Goal: Book appointment/travel/reservation

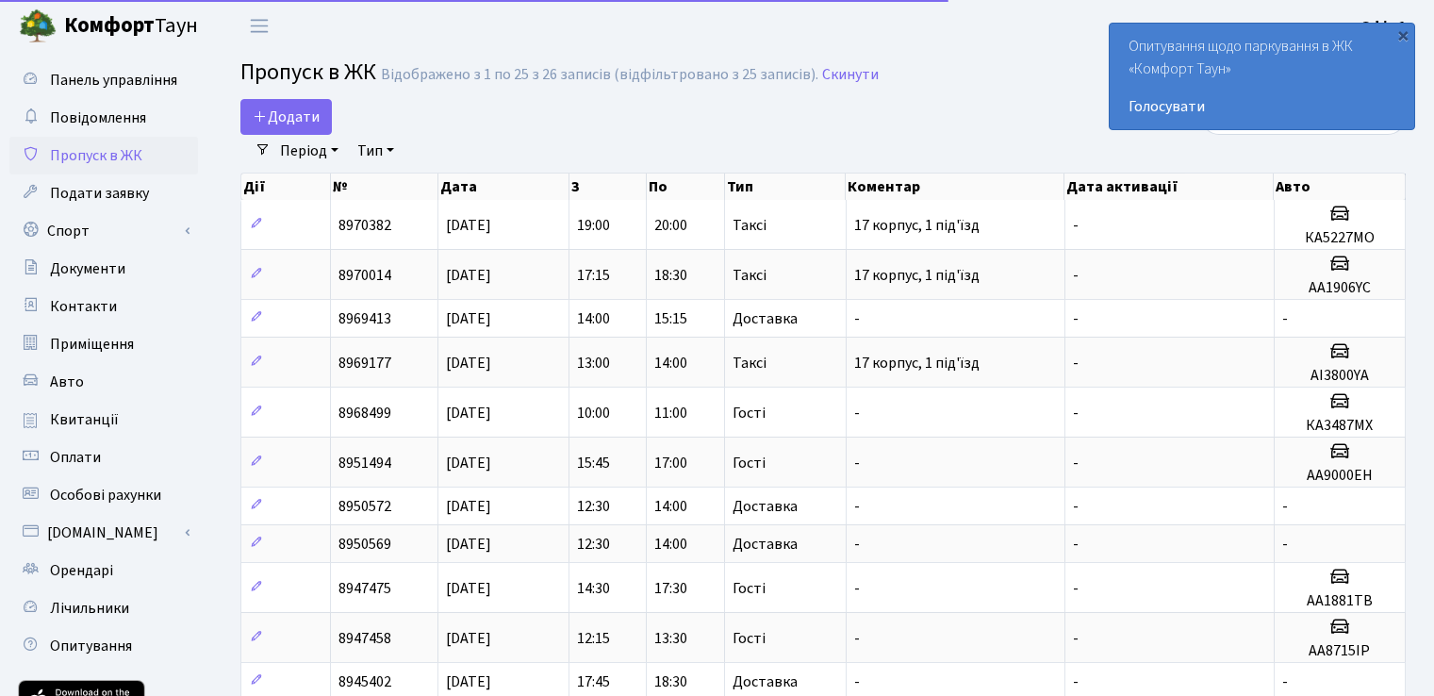
select select "25"
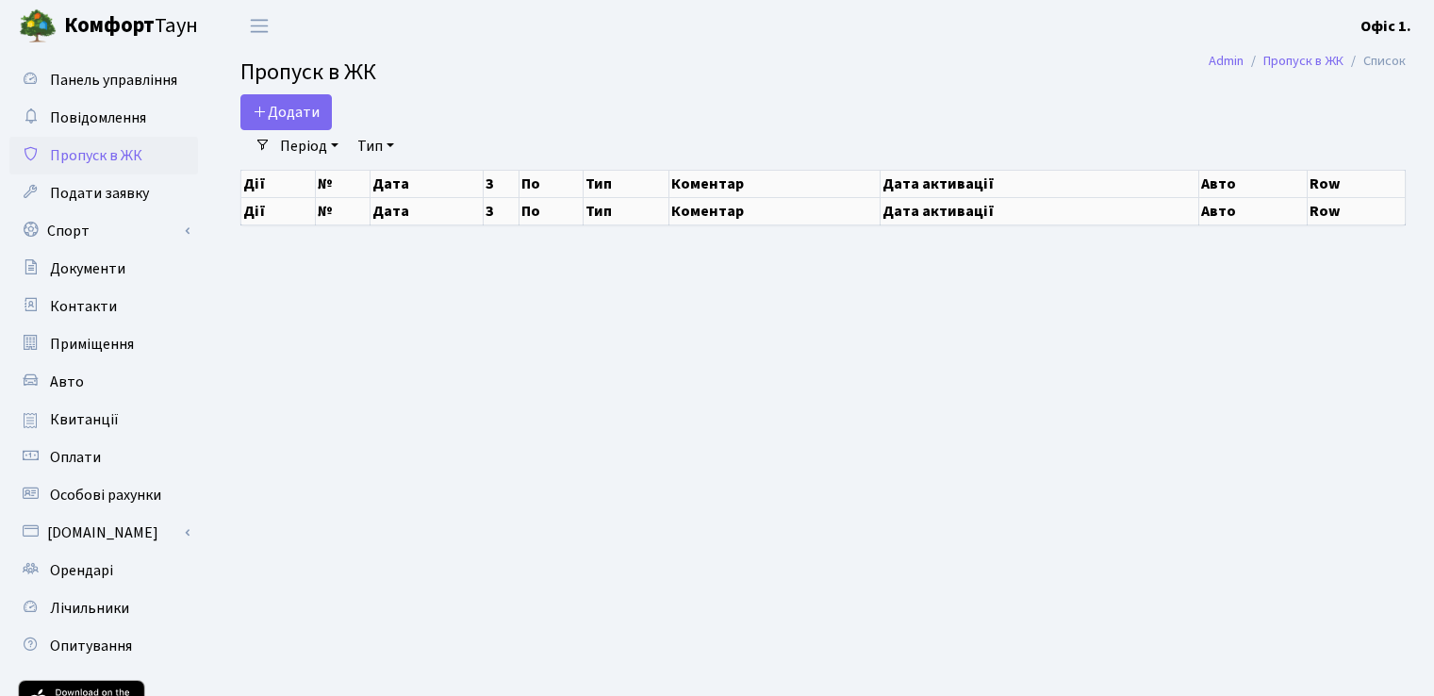
scroll to position [8, 0]
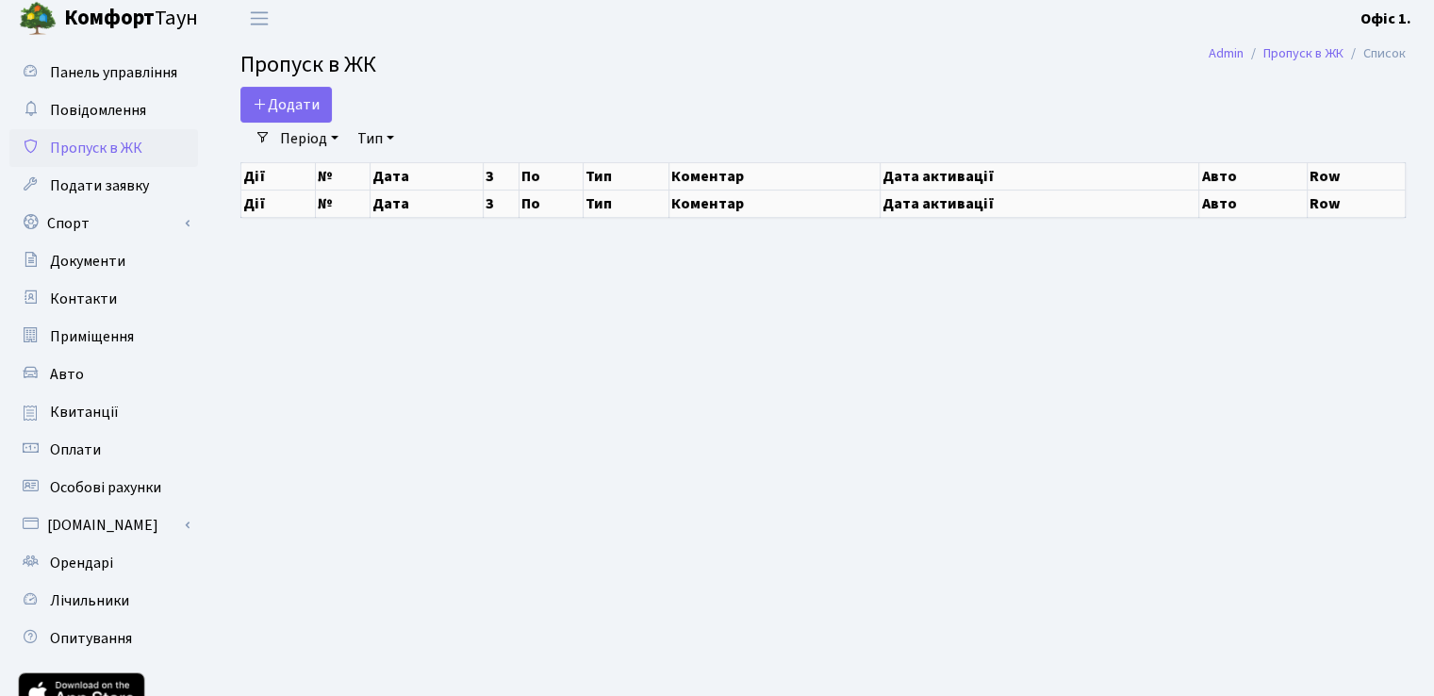
select select "25"
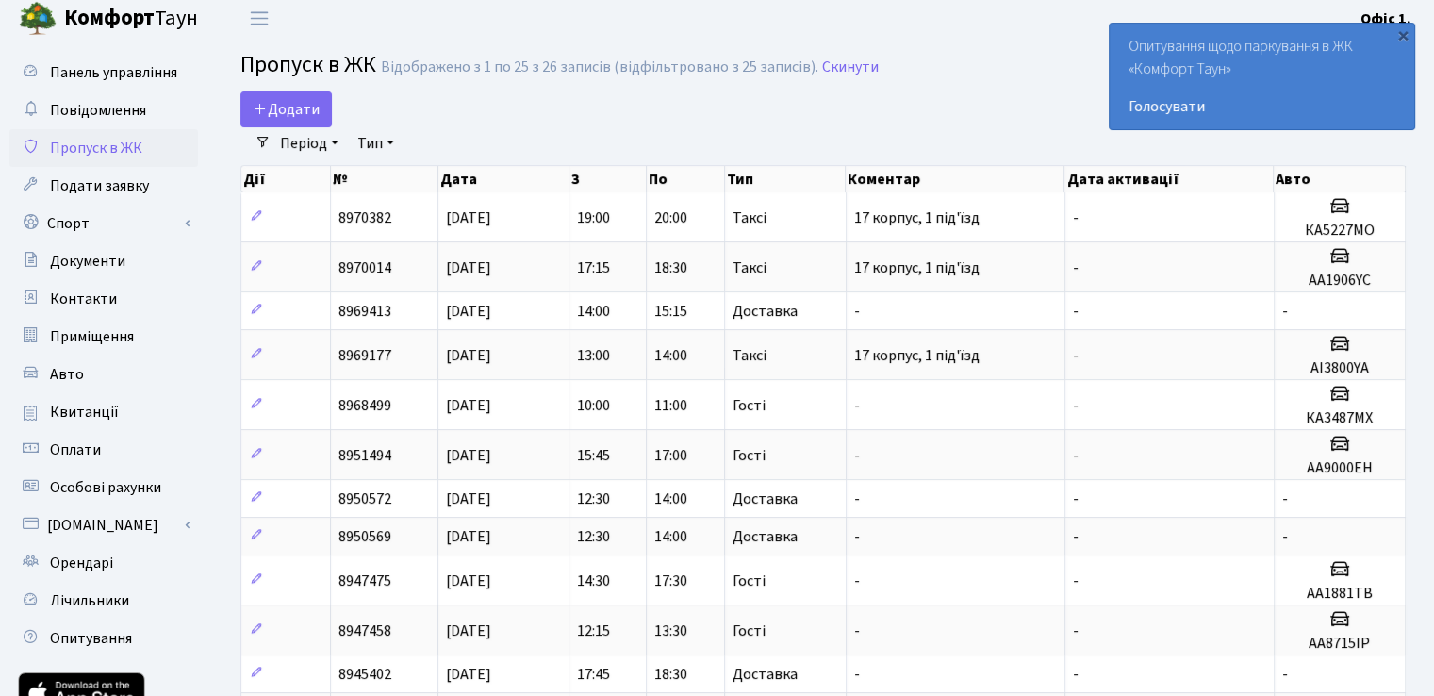
click at [516, 96] on div "Додати" at bounding box center [623, 109] width 767 height 36
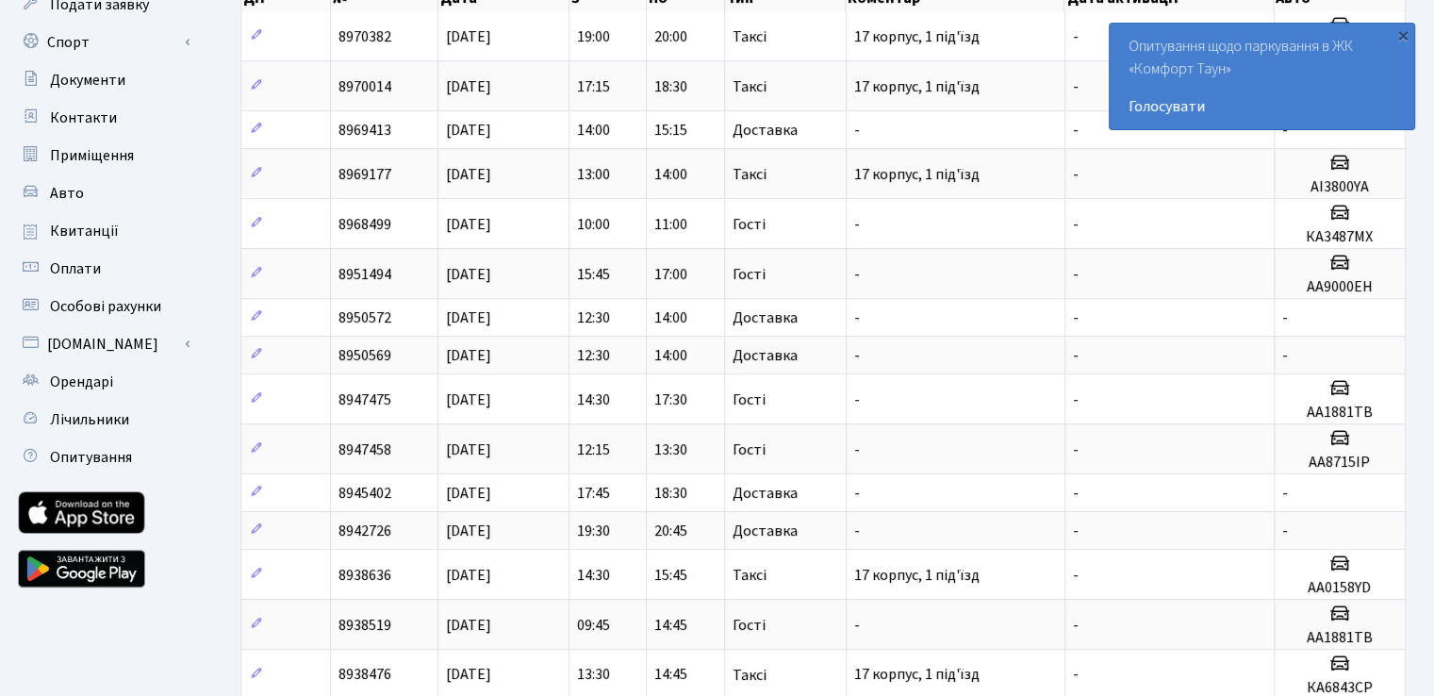
scroll to position [94, 0]
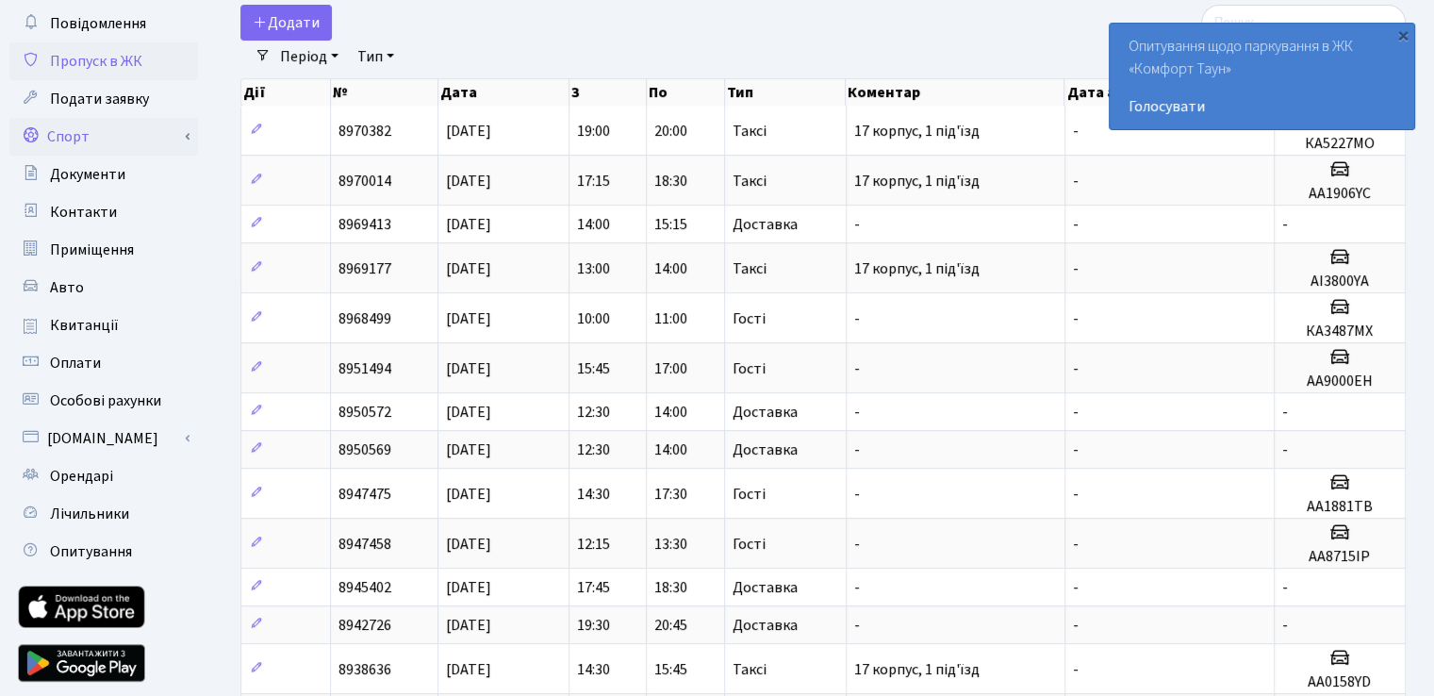
click at [107, 152] on link "Спорт" at bounding box center [103, 137] width 188 height 38
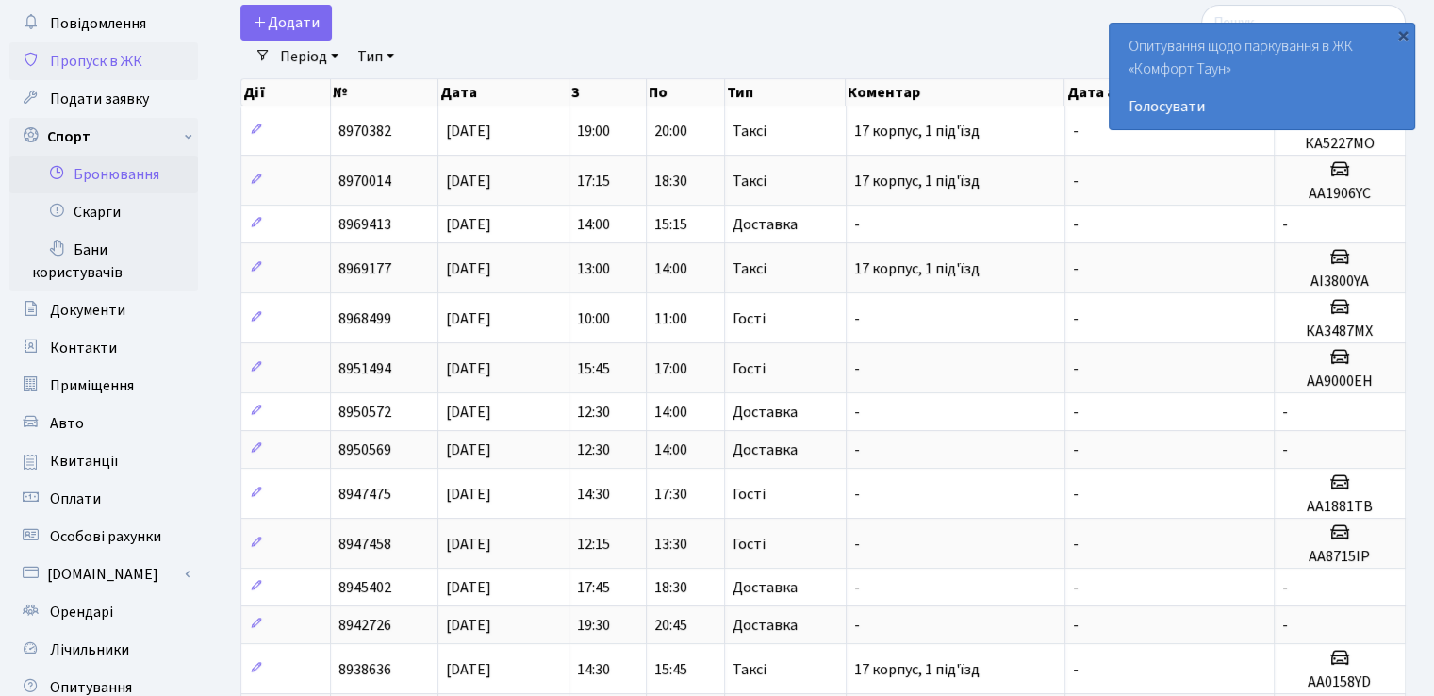
click at [109, 170] on link "Бронювання" at bounding box center [103, 175] width 188 height 38
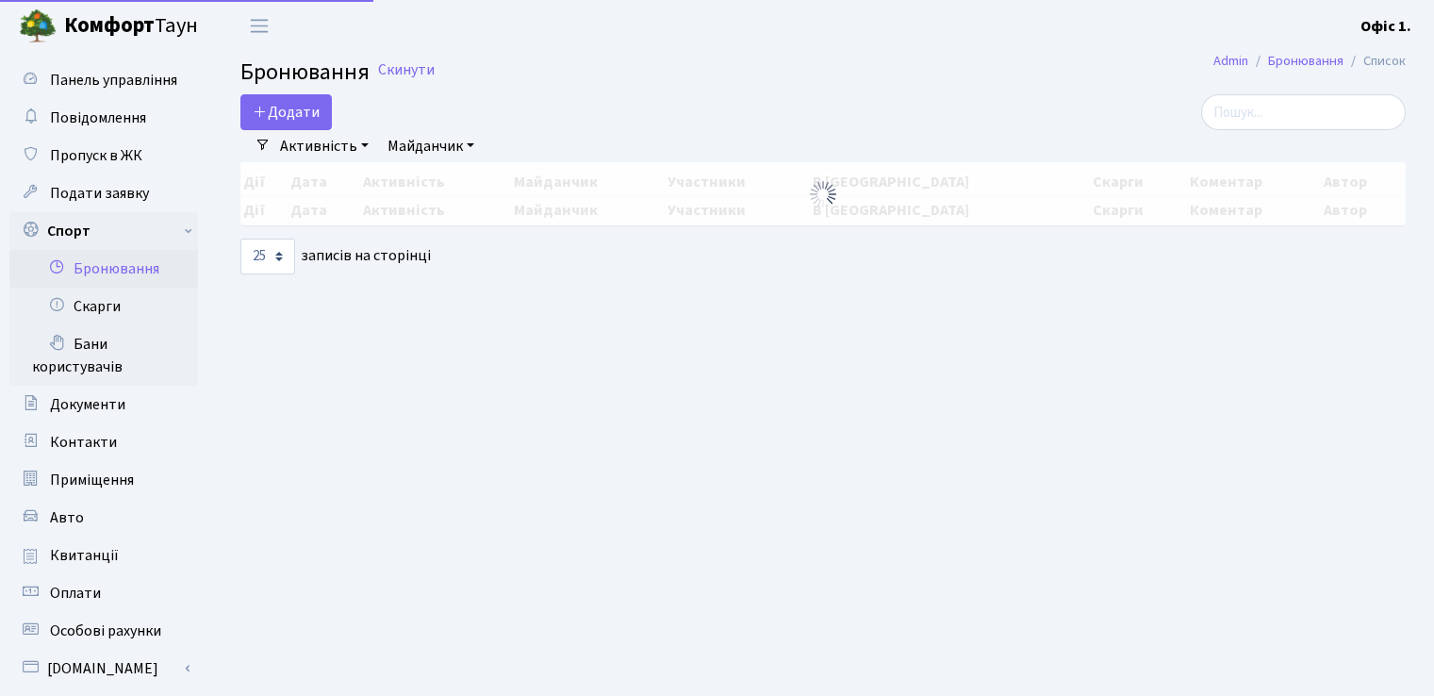
select select "25"
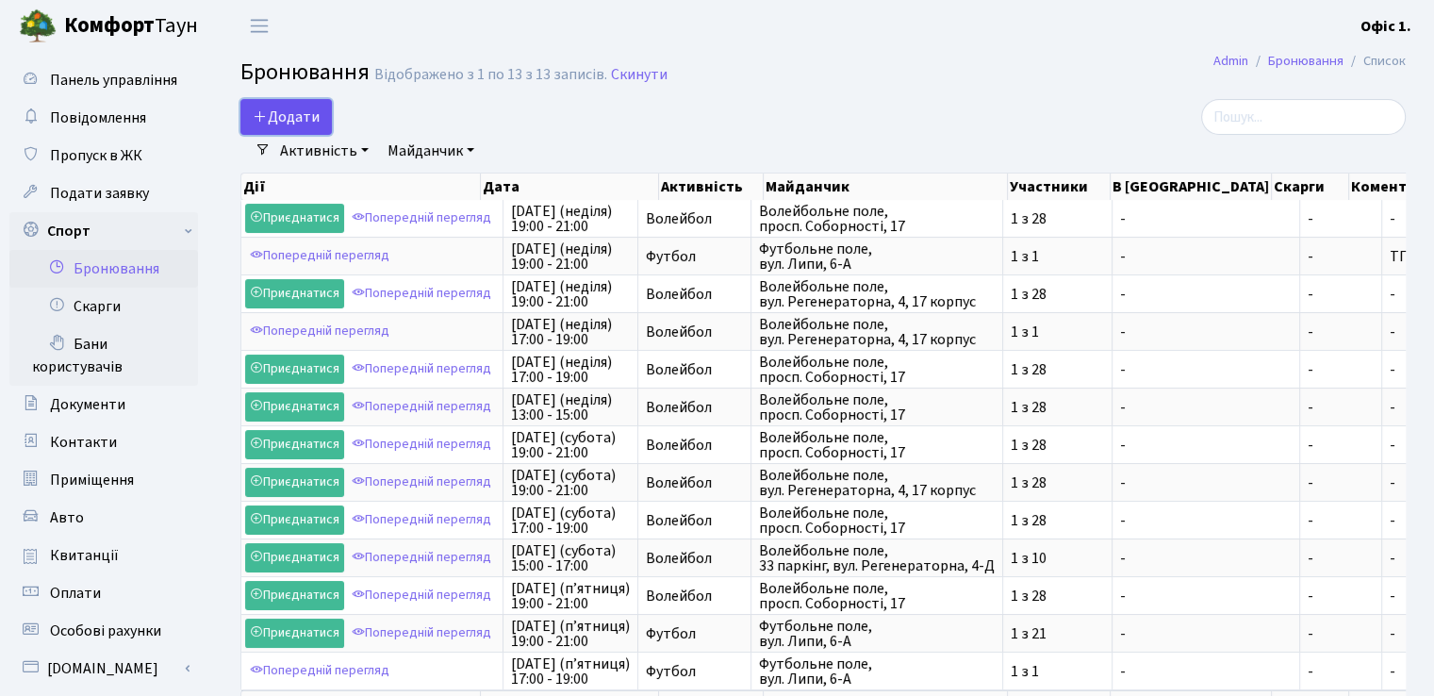
click at [270, 114] on button "Додати" at bounding box center [285, 117] width 91 height 36
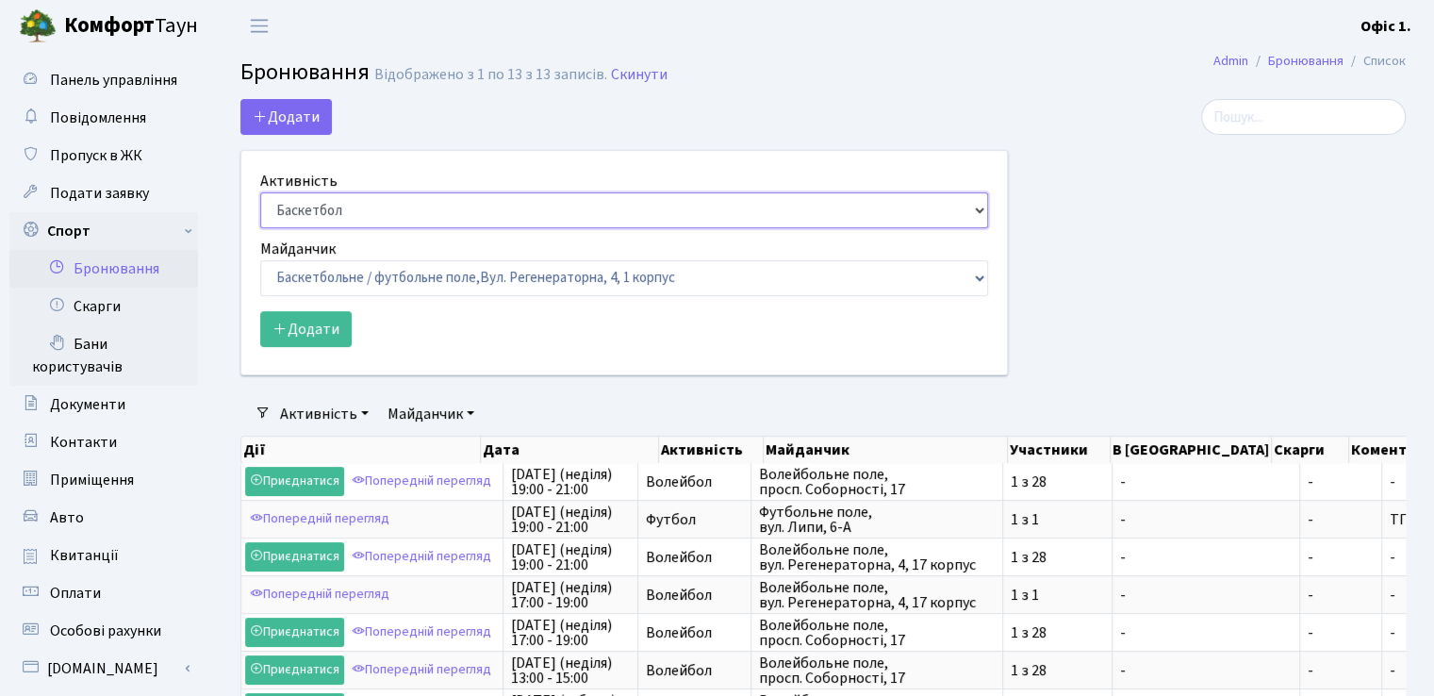
click at [426, 205] on select "Баскетбол Волейбол Йога Катання на роликах Настільний теніс Теніс Футбол Фітнес" at bounding box center [624, 210] width 728 height 36
click at [260, 192] on select "Баскетбол Волейбол Йога Катання на роликах Настільний теніс Теніс Футбол Фітнес" at bounding box center [624, 210] width 728 height 36
click at [347, 205] on select "Баскетбол Волейбол Йога Катання на роликах Настільний теніс Теніс Футбол Фітнес" at bounding box center [624, 210] width 728 height 36
select select "1"
click at [260, 192] on select "Баскетбол Волейбол Йога Катання на роликах Настільний теніс Теніс Футбол Фітнес" at bounding box center [624, 210] width 728 height 36
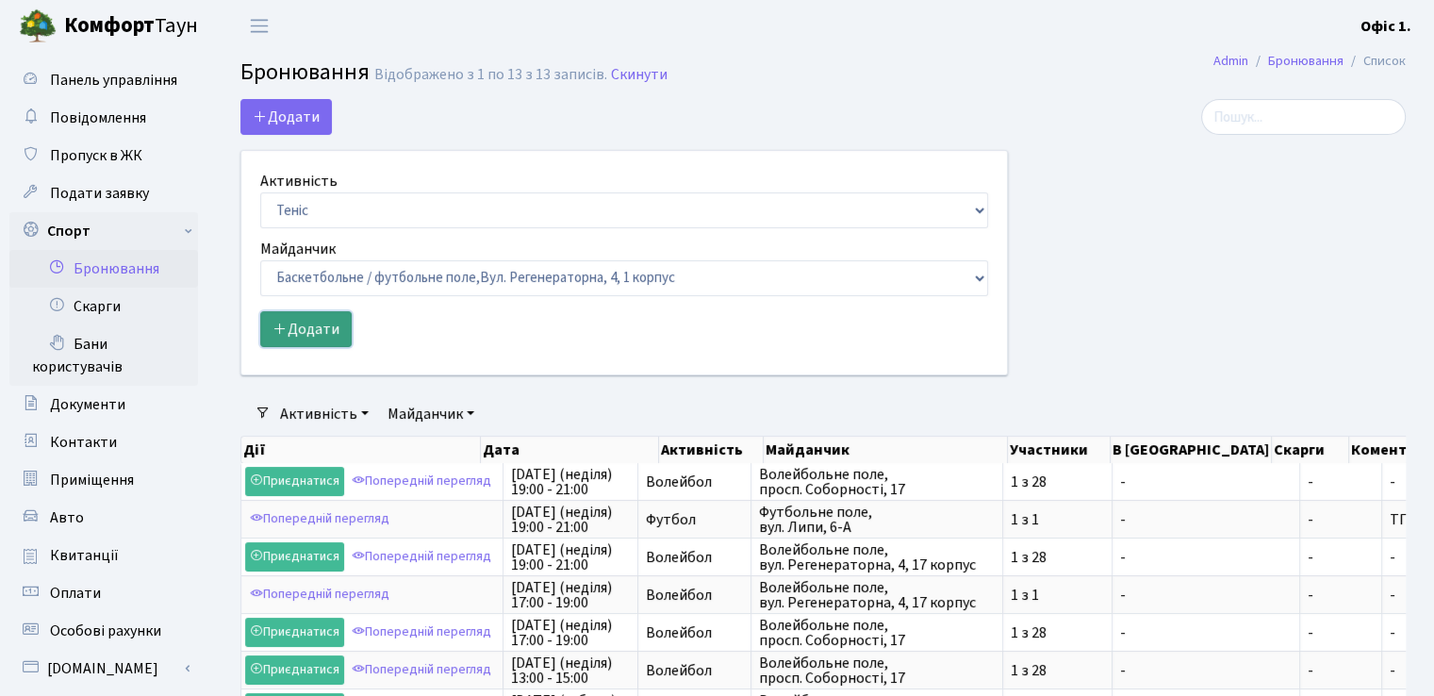
click at [300, 319] on button "Додати" at bounding box center [305, 329] width 91 height 36
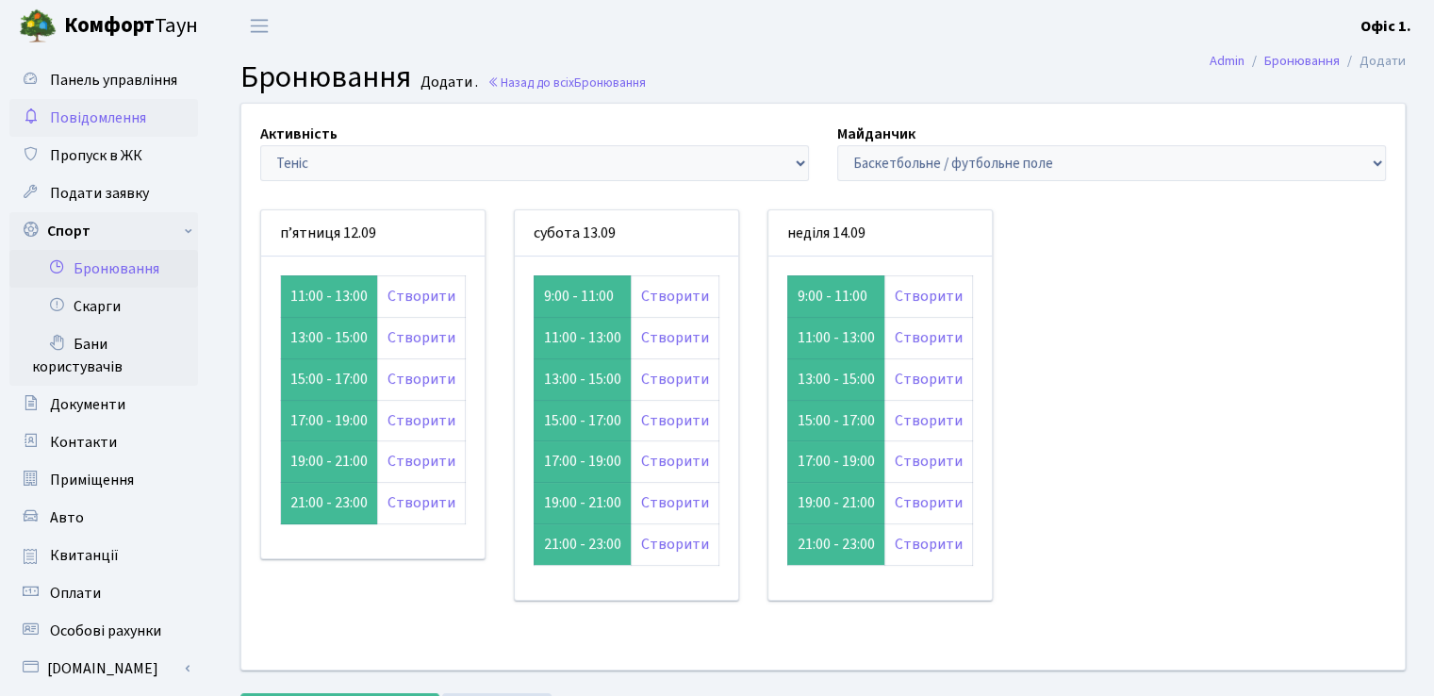
click at [127, 110] on span "Повідомлення" at bounding box center [98, 117] width 96 height 21
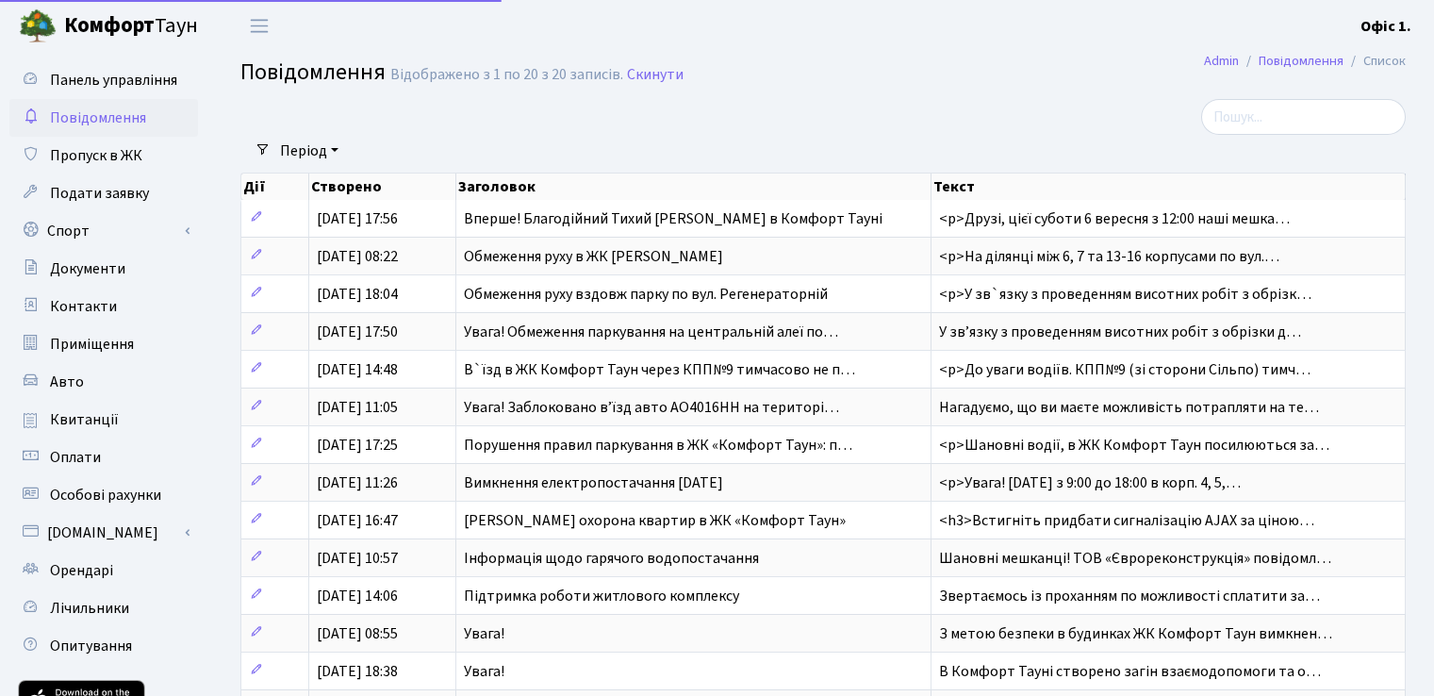
select select "25"
click at [139, 156] on span "Пропуск в ЖК" at bounding box center [96, 155] width 92 height 21
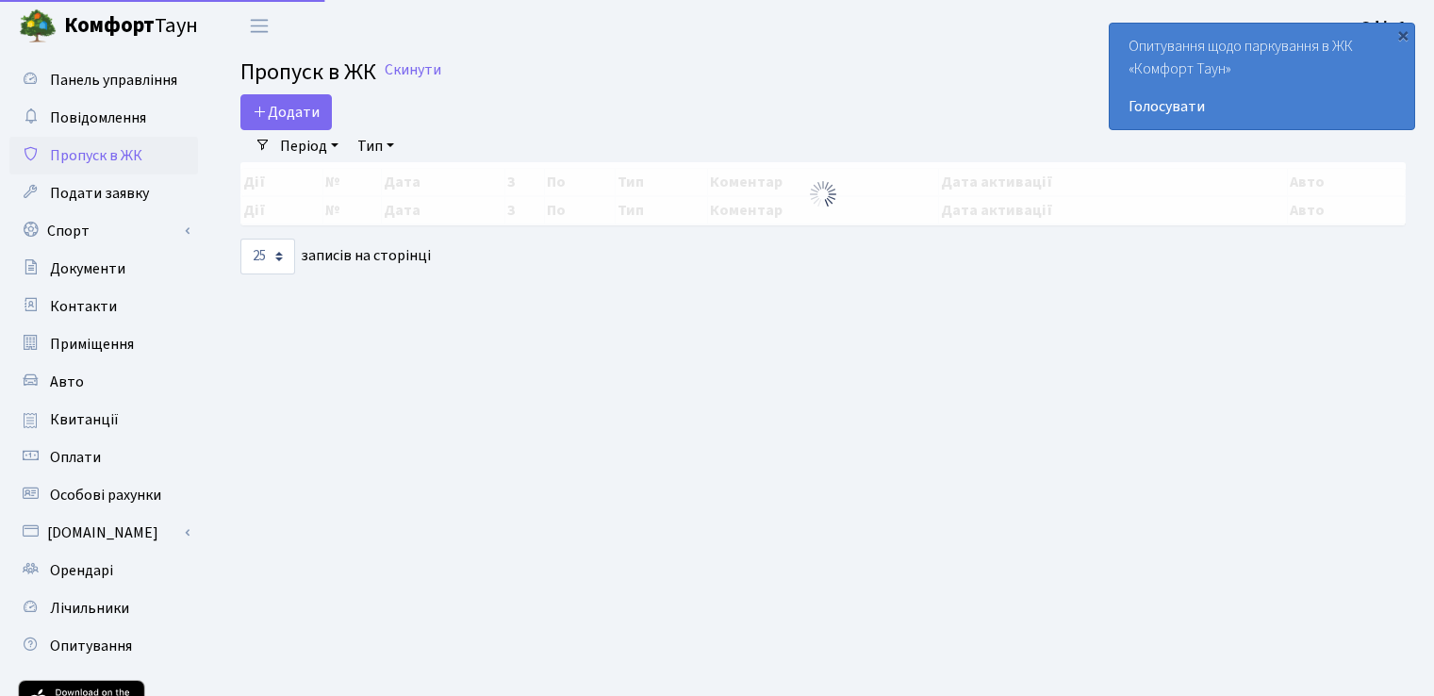
select select "25"
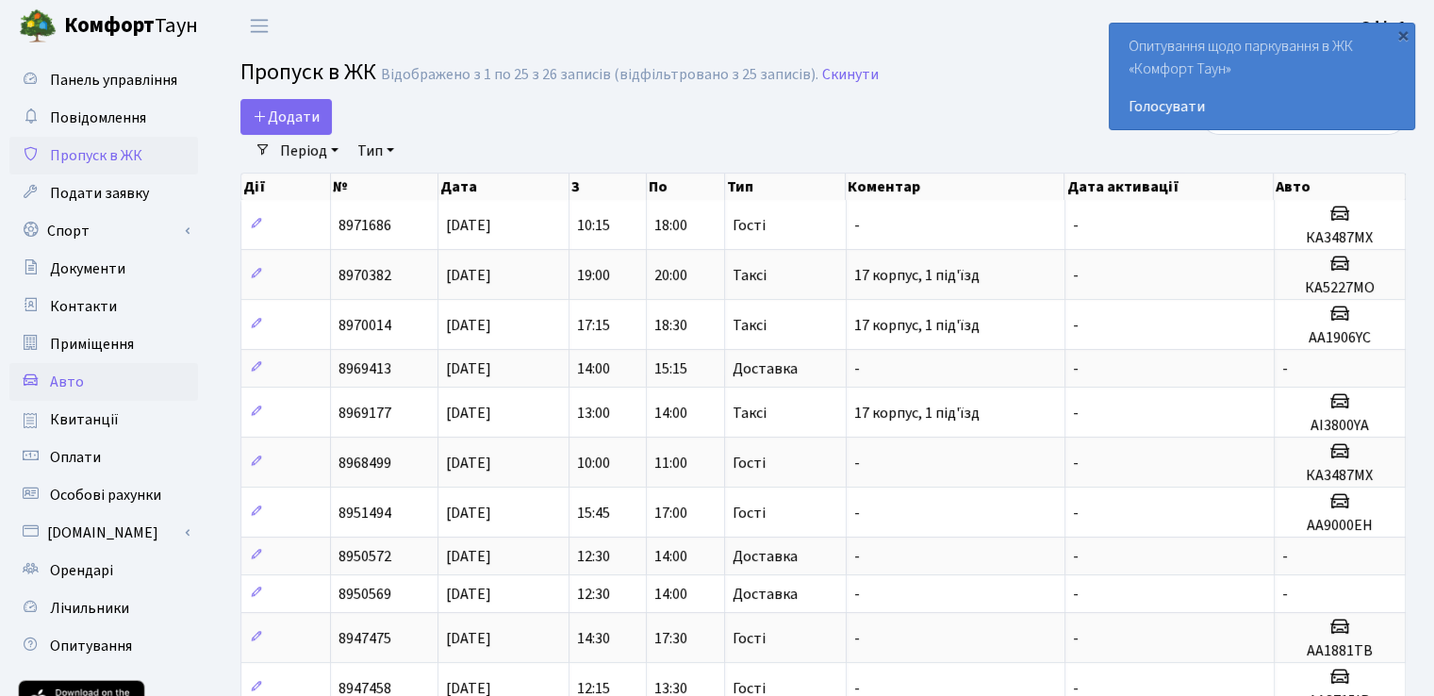
click at [71, 385] on span "Авто" at bounding box center [67, 381] width 34 height 21
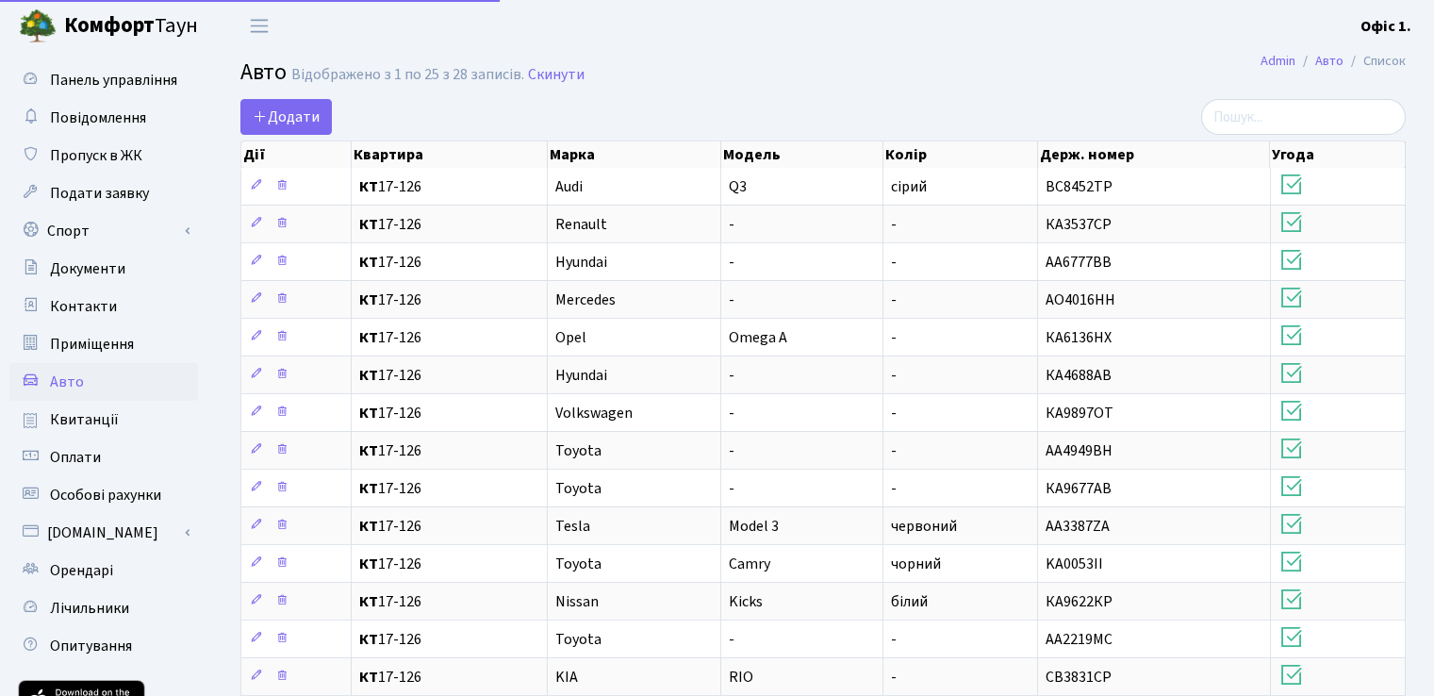
select select "25"
